Goal: Find specific page/section: Find specific page/section

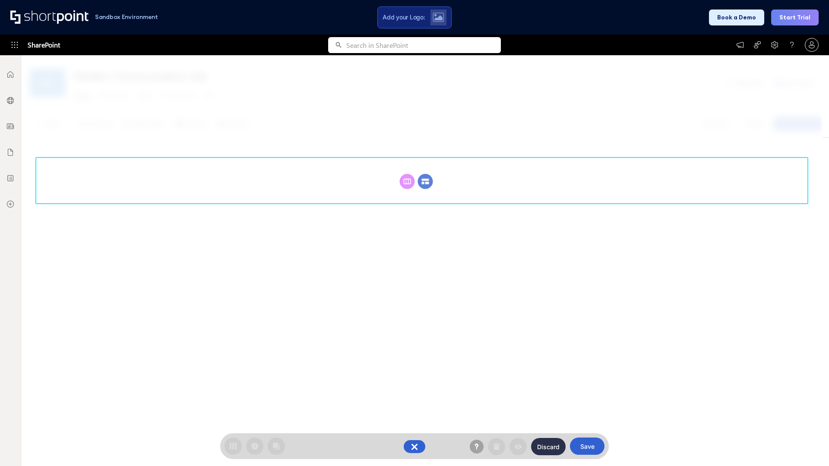
click at [425, 181] on circle at bounding box center [425, 181] width 15 height 15
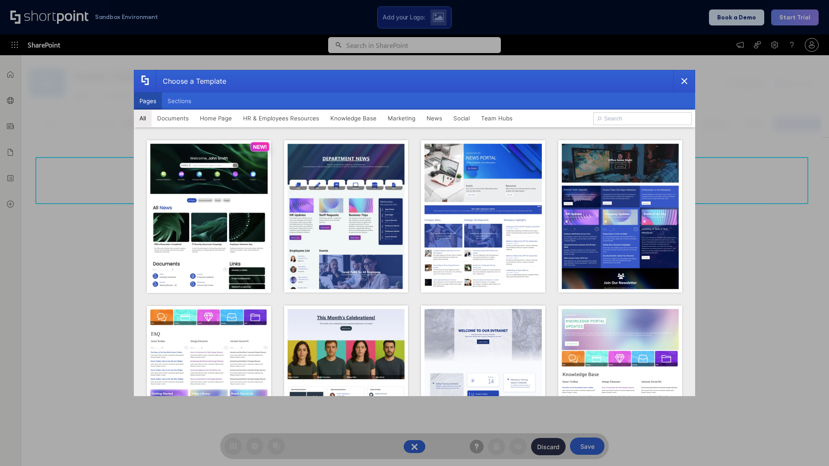
click at [148, 101] on button "Pages" at bounding box center [148, 100] width 28 height 17
type input "News Portal 5"
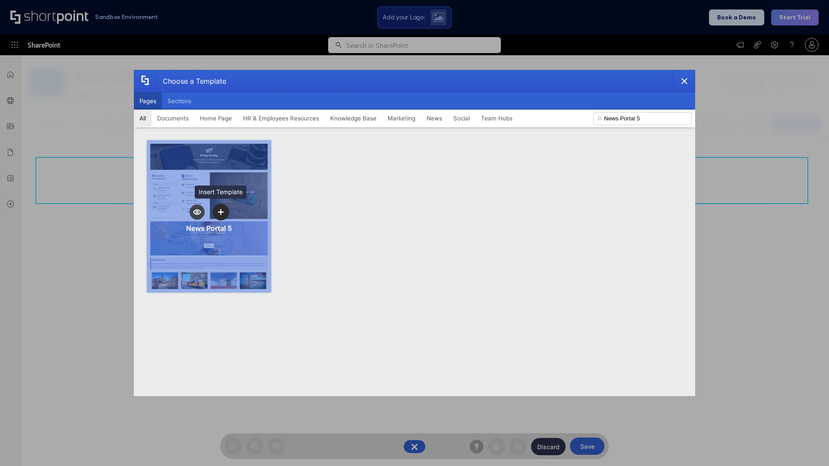
click at [221, 212] on icon "template selector" at bounding box center [221, 212] width 6 height 6
